Goal: Information Seeking & Learning: Learn about a topic

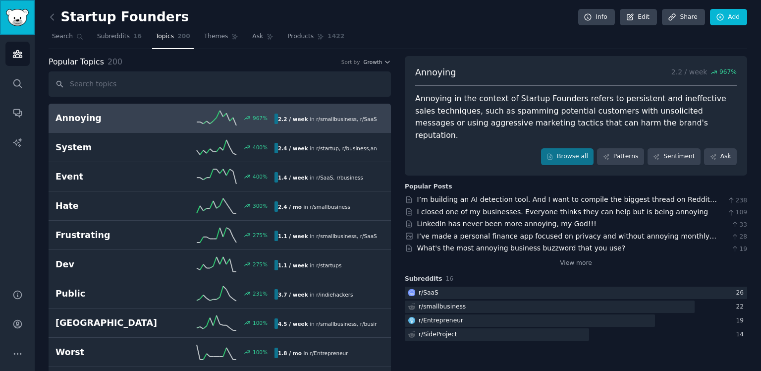
click at [27, 14] on img "Sidebar" at bounding box center [17, 17] width 23 height 17
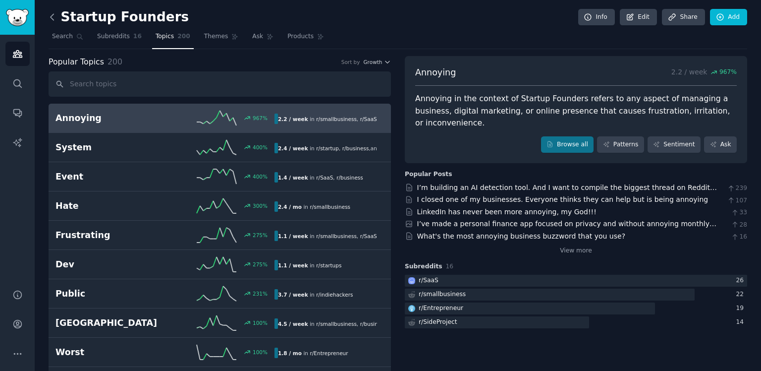
click at [57, 16] on icon at bounding box center [52, 17] width 10 height 10
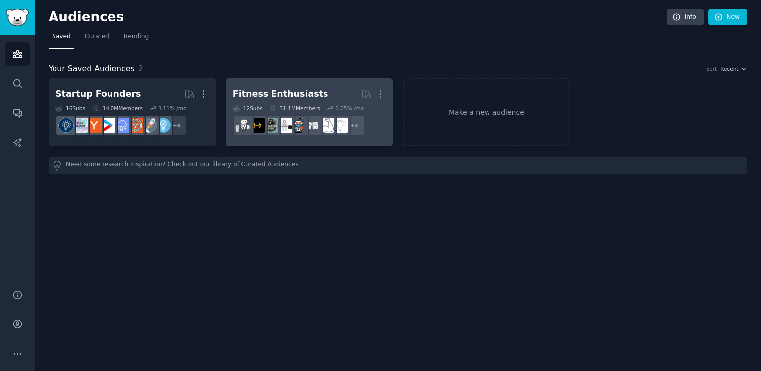
click at [283, 105] on div "31.1M Members" at bounding box center [295, 108] width 51 height 7
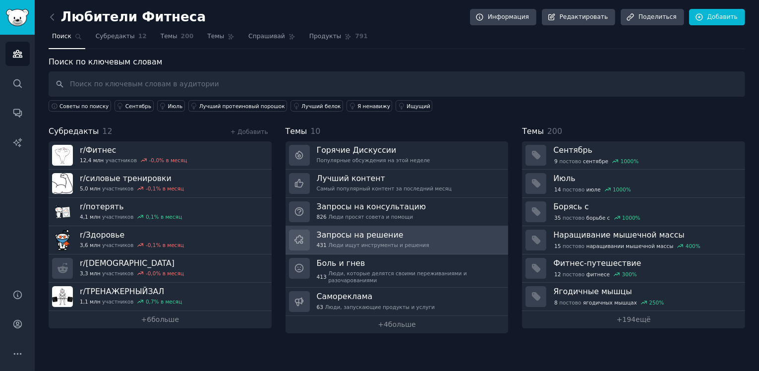
click at [428, 237] on link "Запросы на решение 431 Люди ищут инструменты и решения" at bounding box center [396, 240] width 223 height 28
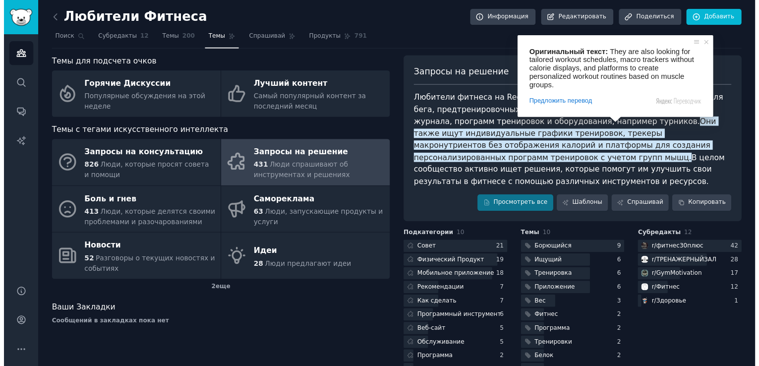
scroll to position [12, 0]
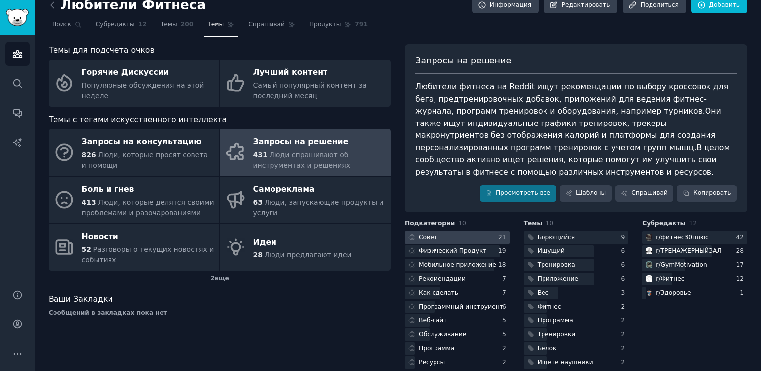
click at [478, 231] on div at bounding box center [457, 237] width 105 height 12
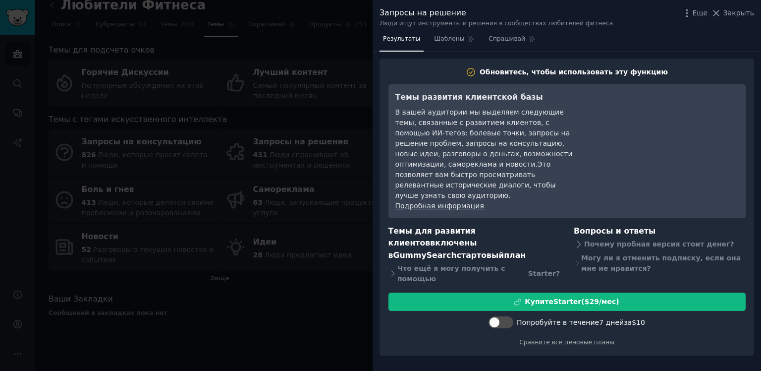
click at [627, 178] on div "Темы развития клиентской базы В вашей аудитории мы выделяем следующие темы, свя…" at bounding box center [566, 151] width 343 height 120
click at [350, 291] on div at bounding box center [380, 185] width 761 height 371
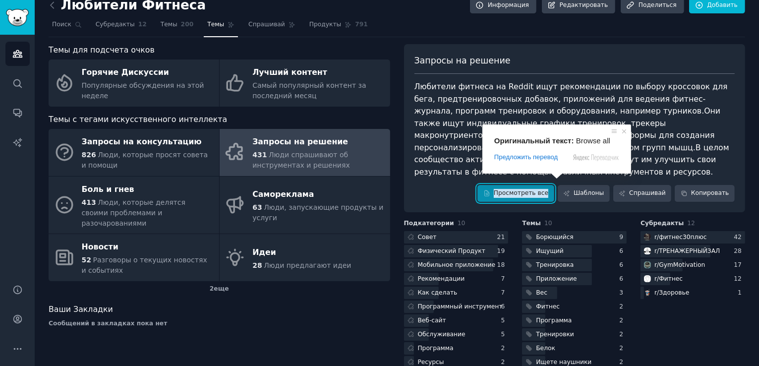
click at [540, 189] on ya-tr-span "Просмотреть все" at bounding box center [521, 193] width 55 height 9
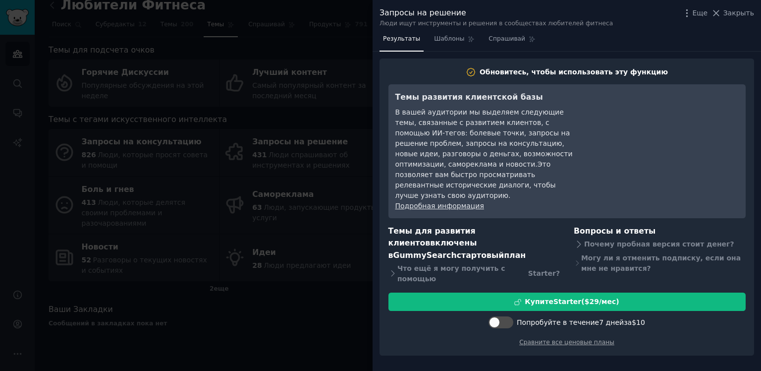
click at [331, 123] on div at bounding box center [380, 185] width 761 height 371
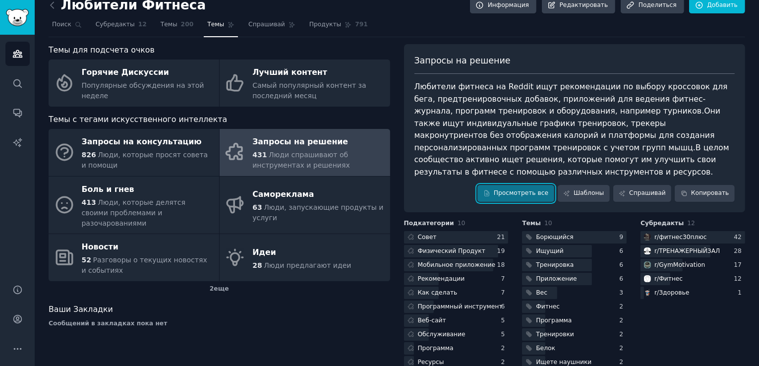
scroll to position [5, 0]
click at [665, 233] on ya-tr-span "фитнес30плюс" at bounding box center [683, 236] width 48 height 7
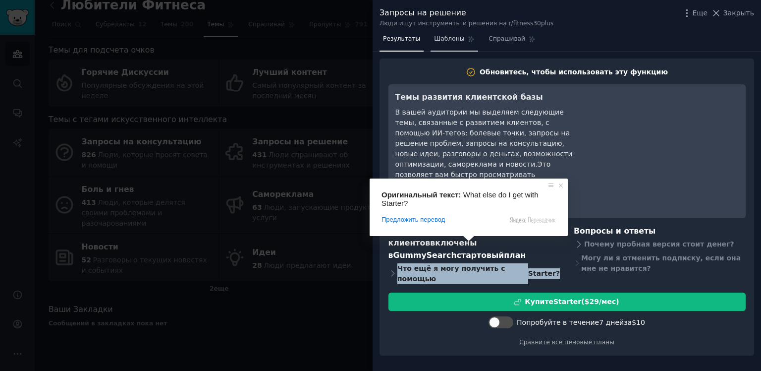
click at [457, 39] on link "Шаблоны" at bounding box center [455, 41] width 48 height 20
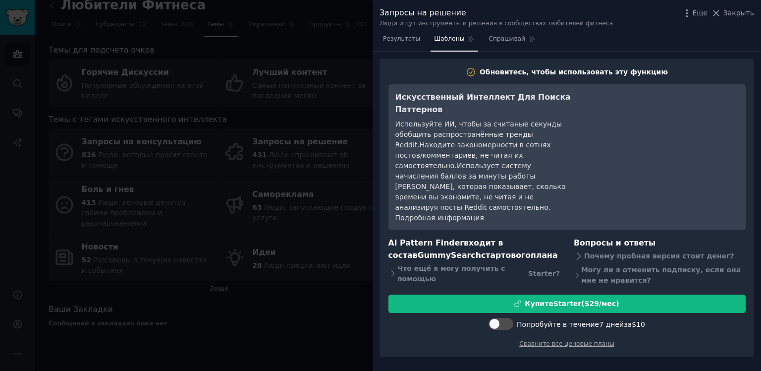
click at [320, 290] on div at bounding box center [380, 185] width 761 height 371
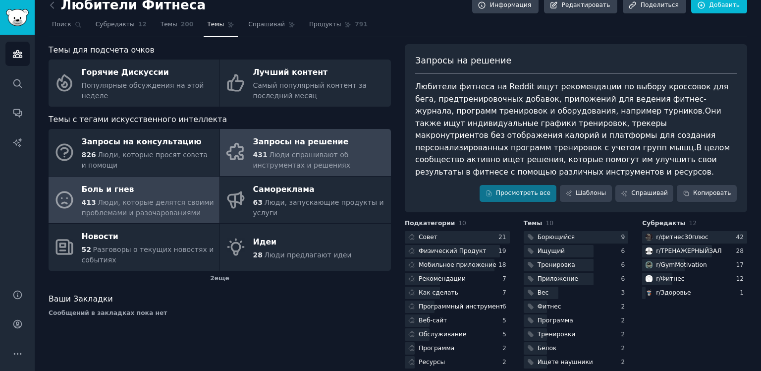
click at [187, 203] on ya-tr-span "Люди, которые делятся своими проблемами и разочарованиями" at bounding box center [148, 207] width 132 height 18
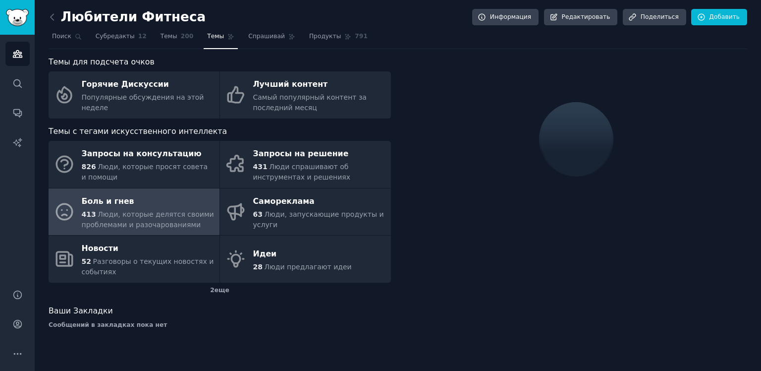
click at [187, 202] on div "Боль и гнев" at bounding box center [148, 201] width 133 height 16
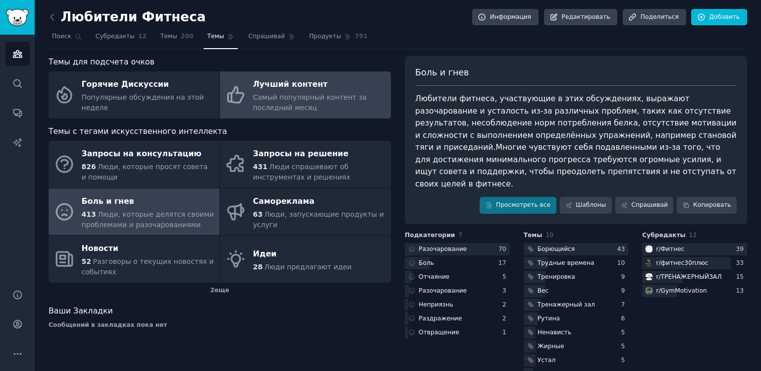
click at [245, 110] on link "Лучший контент Самый популярный контент за последний месяц" at bounding box center [305, 94] width 171 height 47
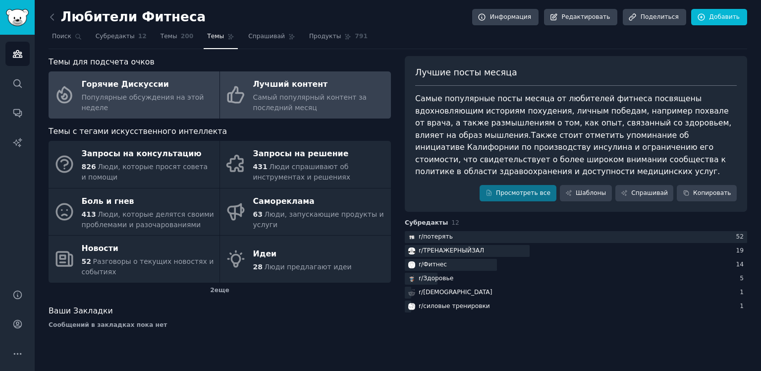
click at [157, 102] on ya-tr-span "Популярные обсуждения на этой неделе" at bounding box center [143, 102] width 122 height 18
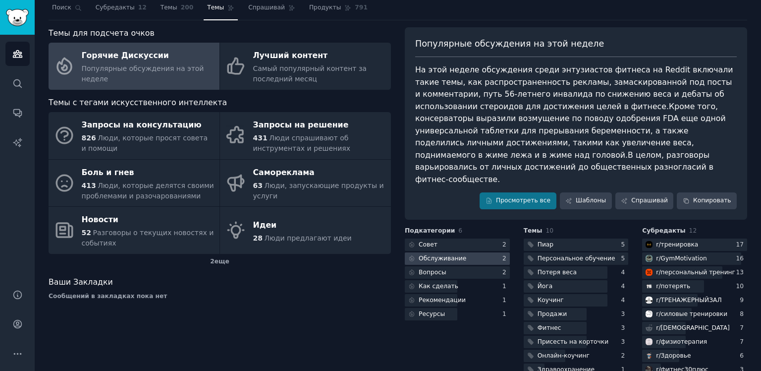
scroll to position [50, 0]
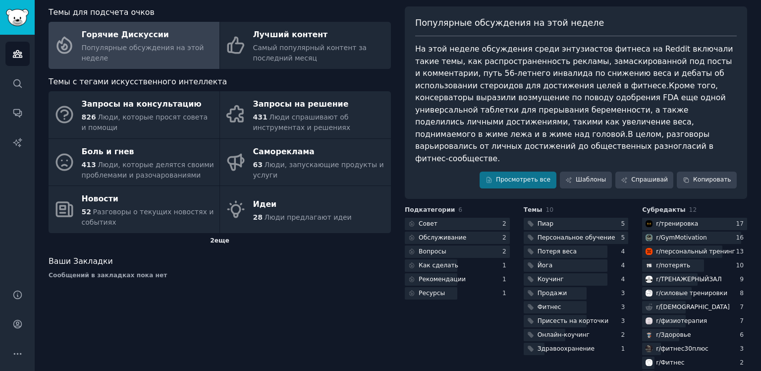
click at [238, 240] on div "2 еще" at bounding box center [220, 241] width 342 height 16
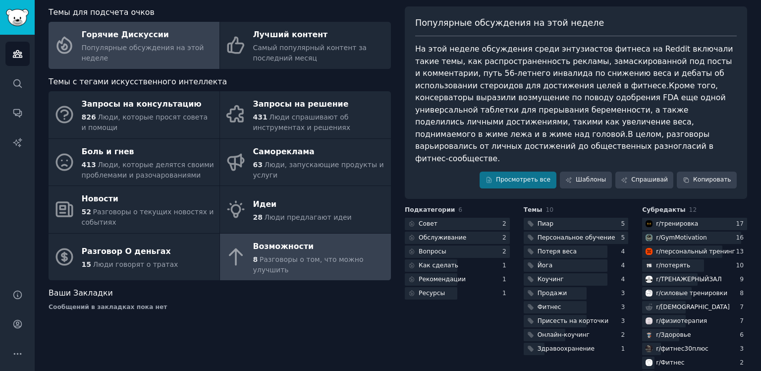
click at [274, 255] on ya-tr-span "Разговоры о том, что можно улучшить" at bounding box center [308, 264] width 110 height 18
